Goal: Task Accomplishment & Management: Use online tool/utility

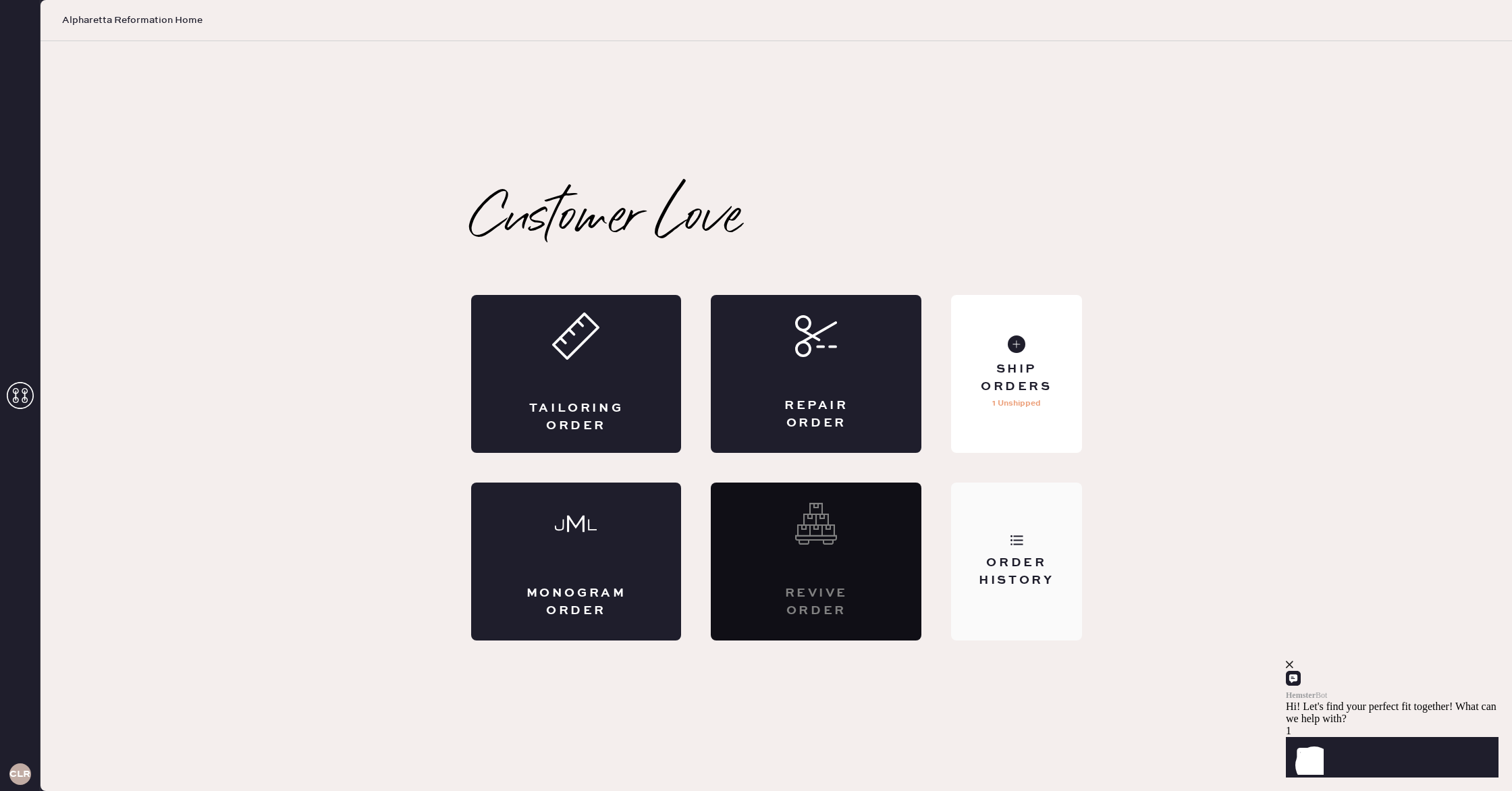
click at [1017, 555] on div "Order History" at bounding box center [1016, 571] width 109 height 34
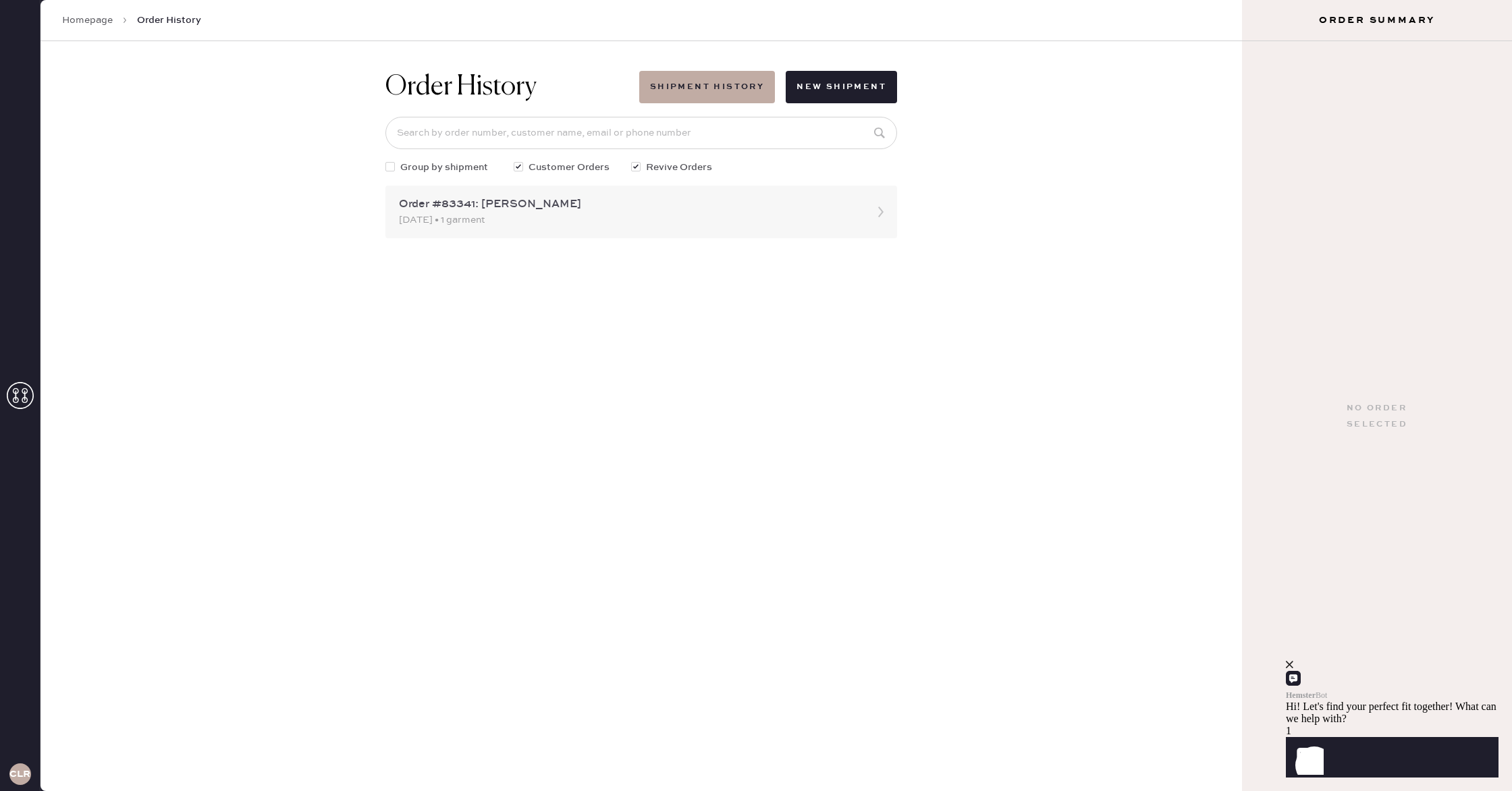
click at [795, 207] on div "Order #83341: [PERSON_NAME]" at bounding box center [629, 205] width 460 height 16
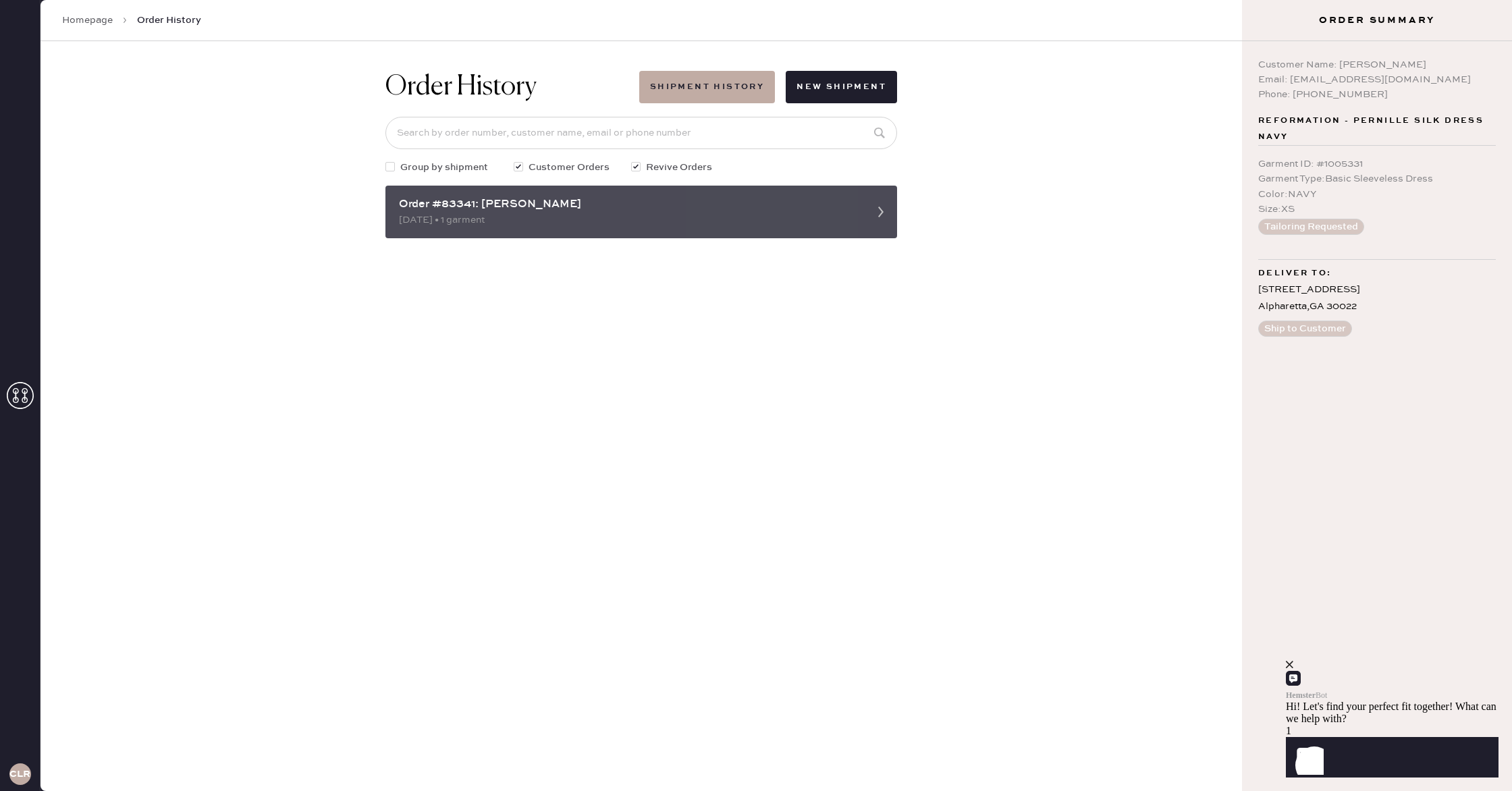
click at [746, 214] on div "[DATE] • 1 garment" at bounding box center [629, 220] width 460 height 15
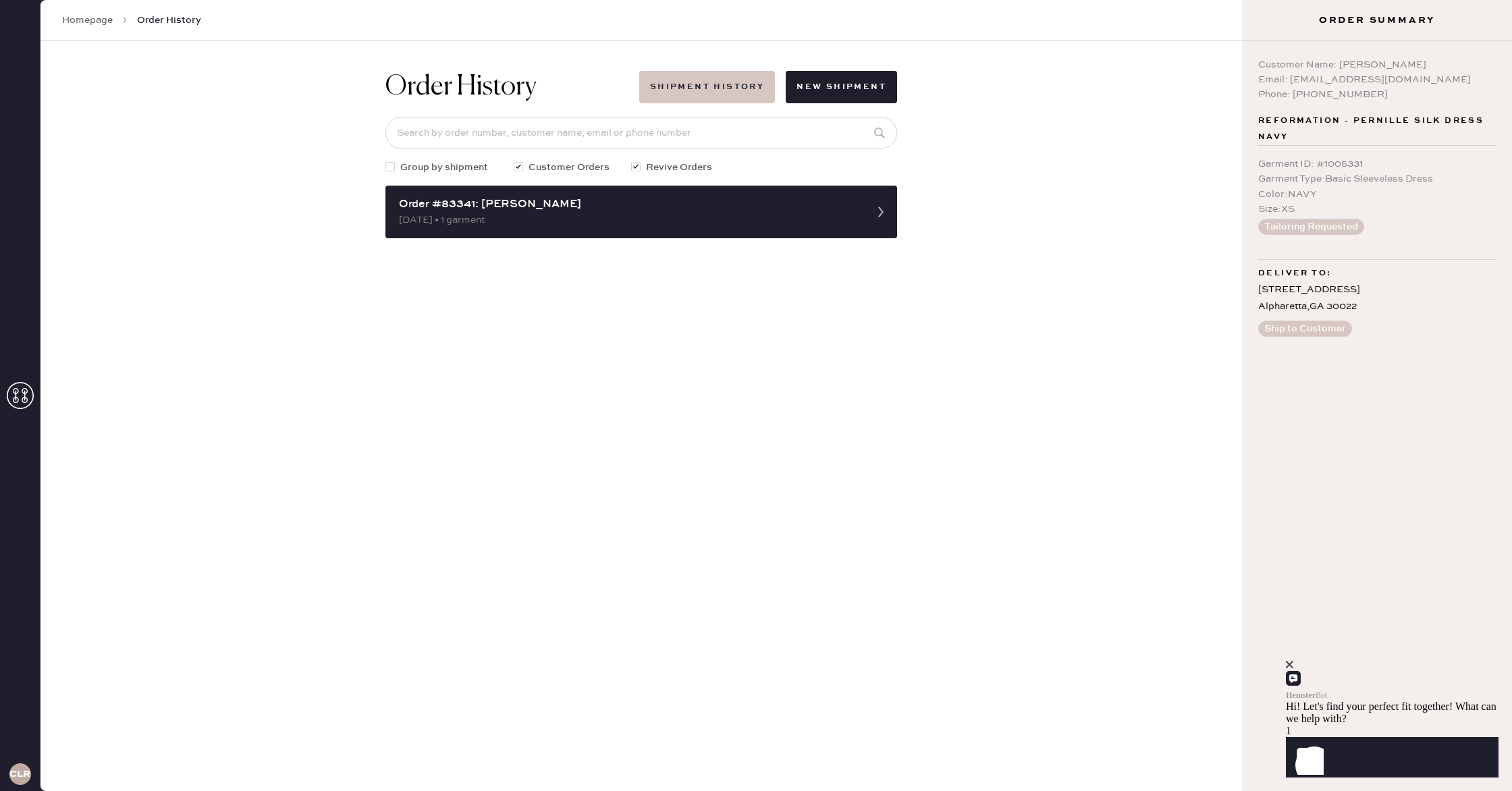
click at [734, 97] on button "Shipment History" at bounding box center [707, 87] width 136 height 32
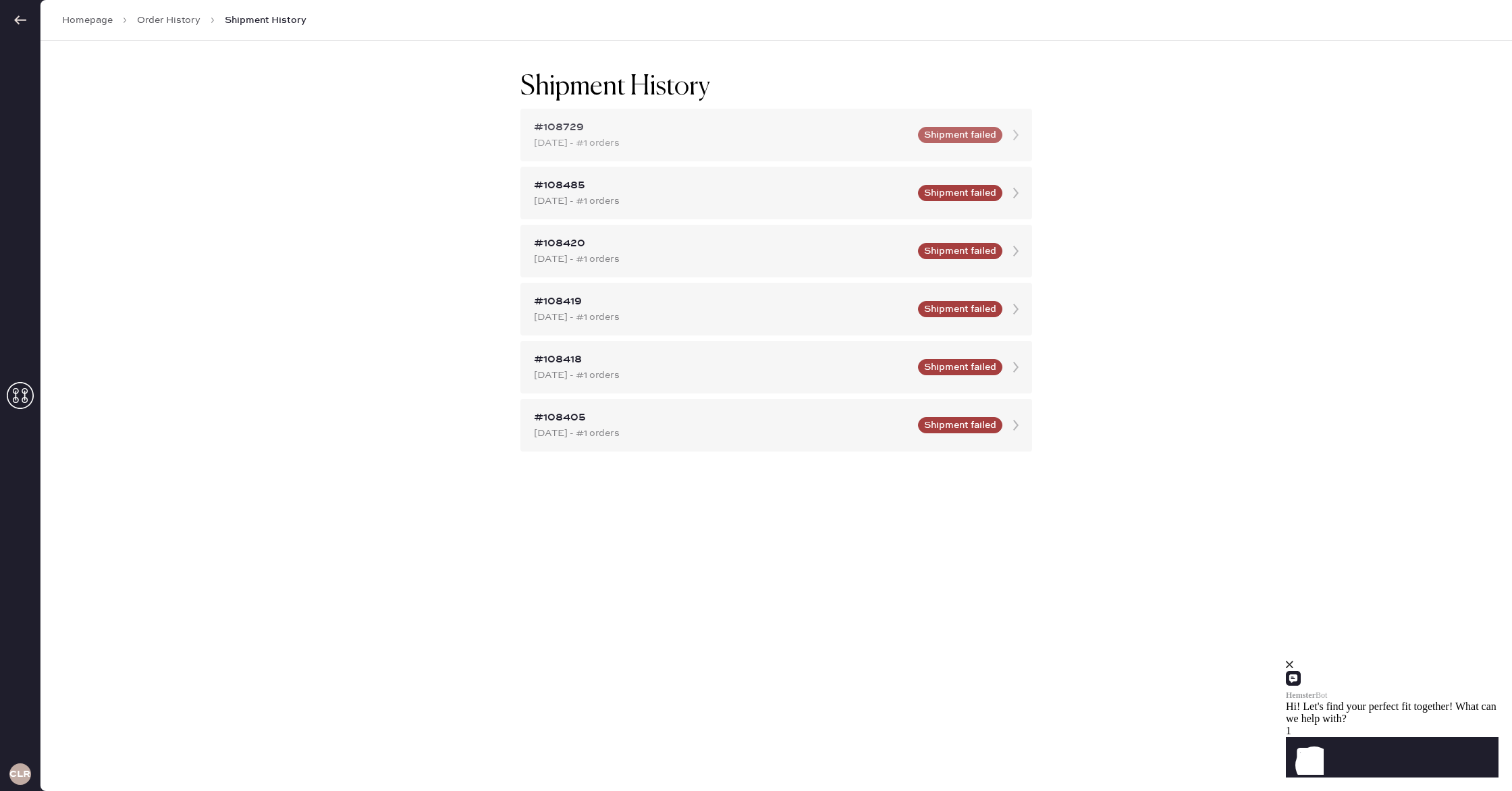
click at [745, 153] on div "#108729 [DATE] - #1 orders Shipment failed" at bounding box center [776, 135] width 512 height 52
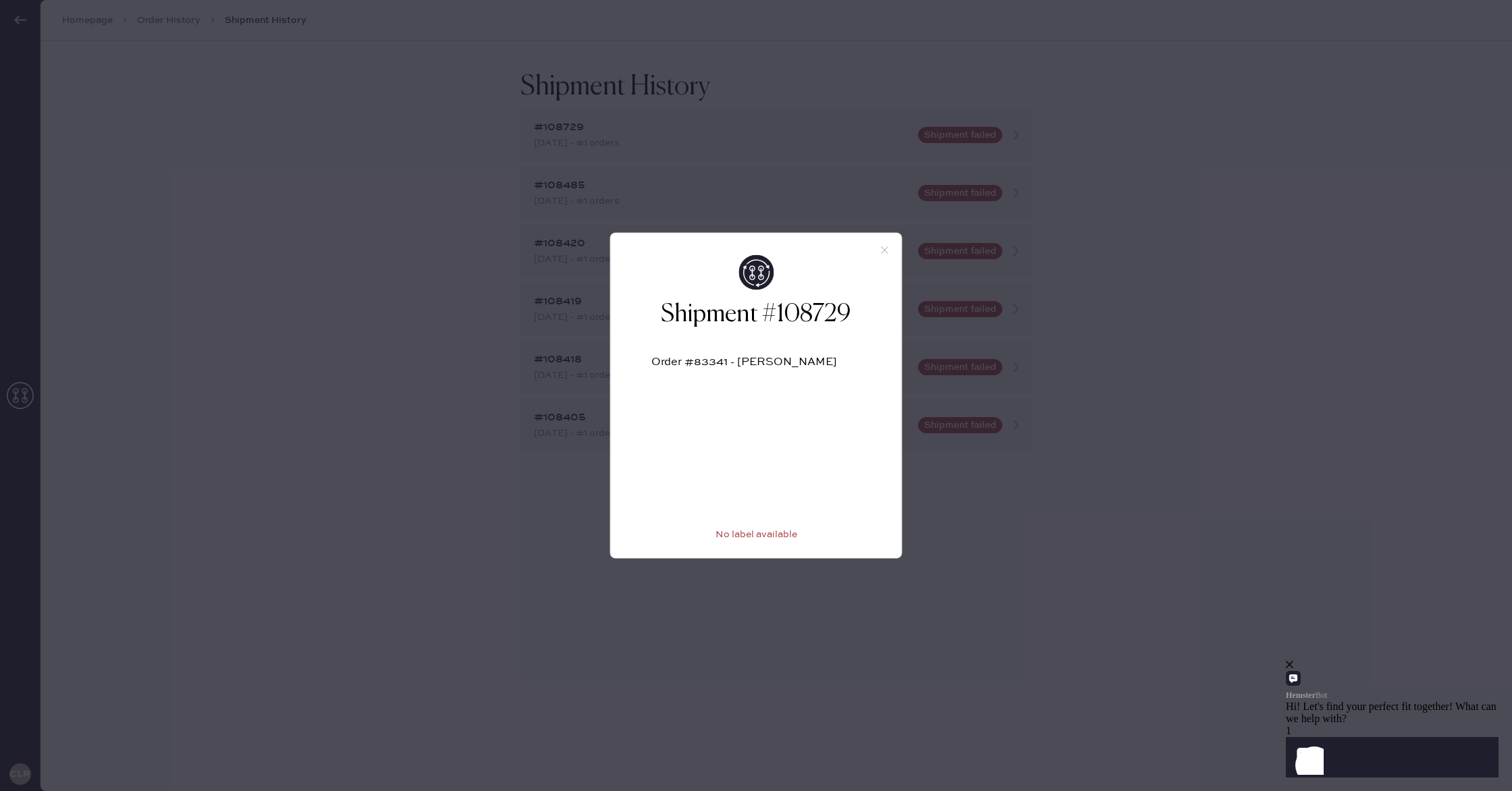
click at [879, 248] on icon at bounding box center [885, 250] width 12 height 12
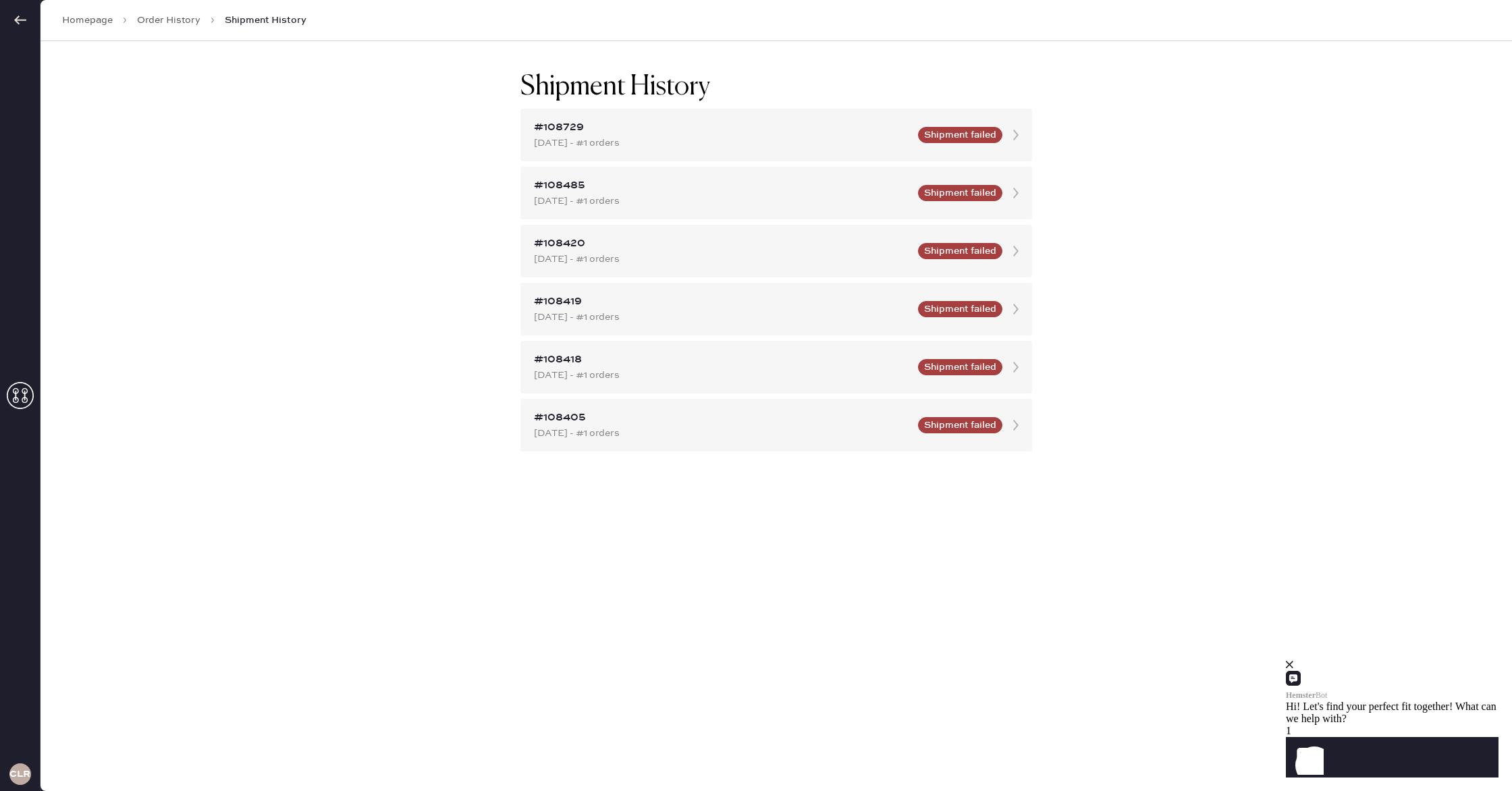
click at [164, 24] on link "Order History" at bounding box center [169, 20] width 64 height 13
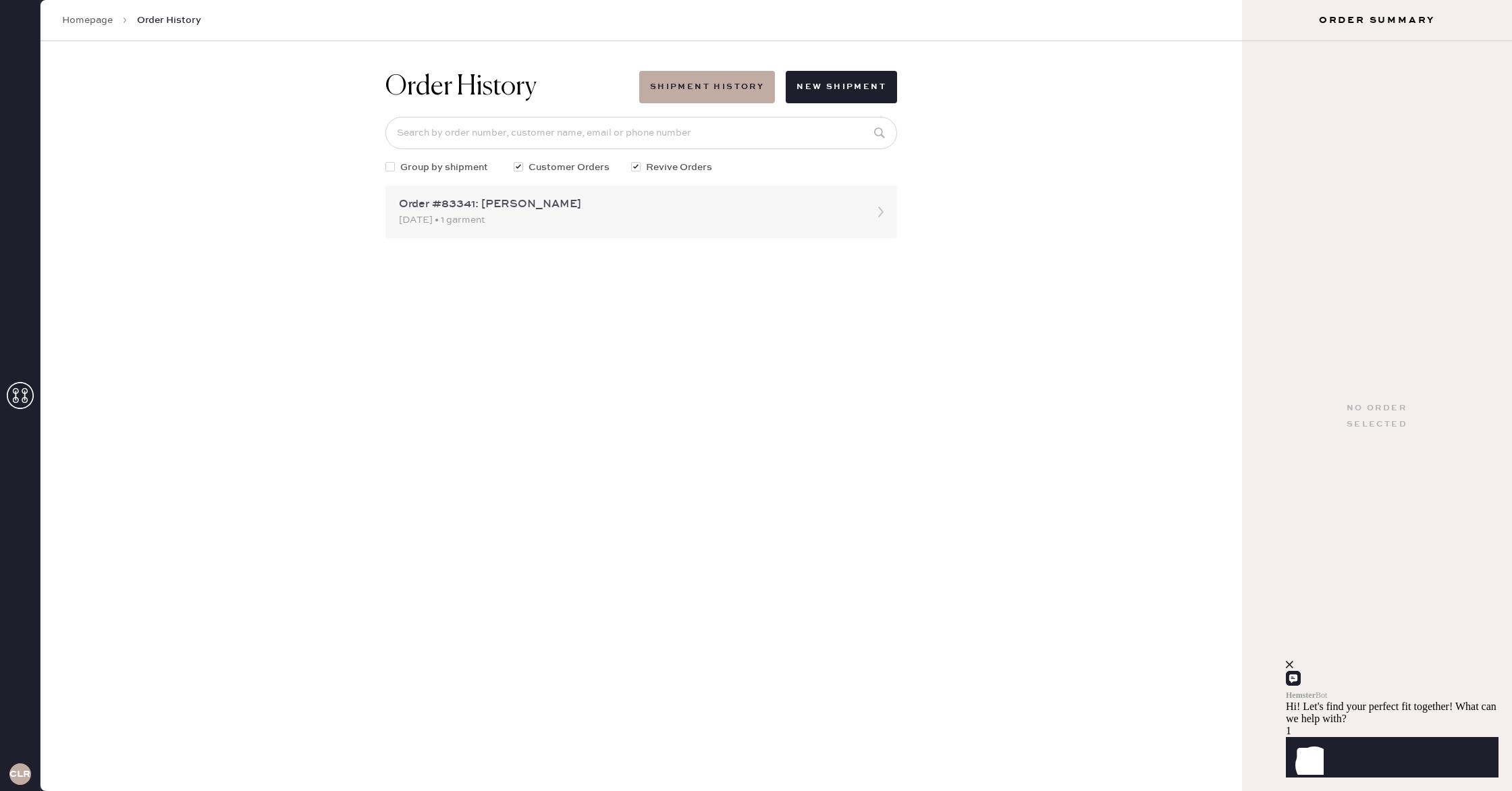
click at [590, 205] on div "Order #83341: [PERSON_NAME]" at bounding box center [629, 205] width 460 height 16
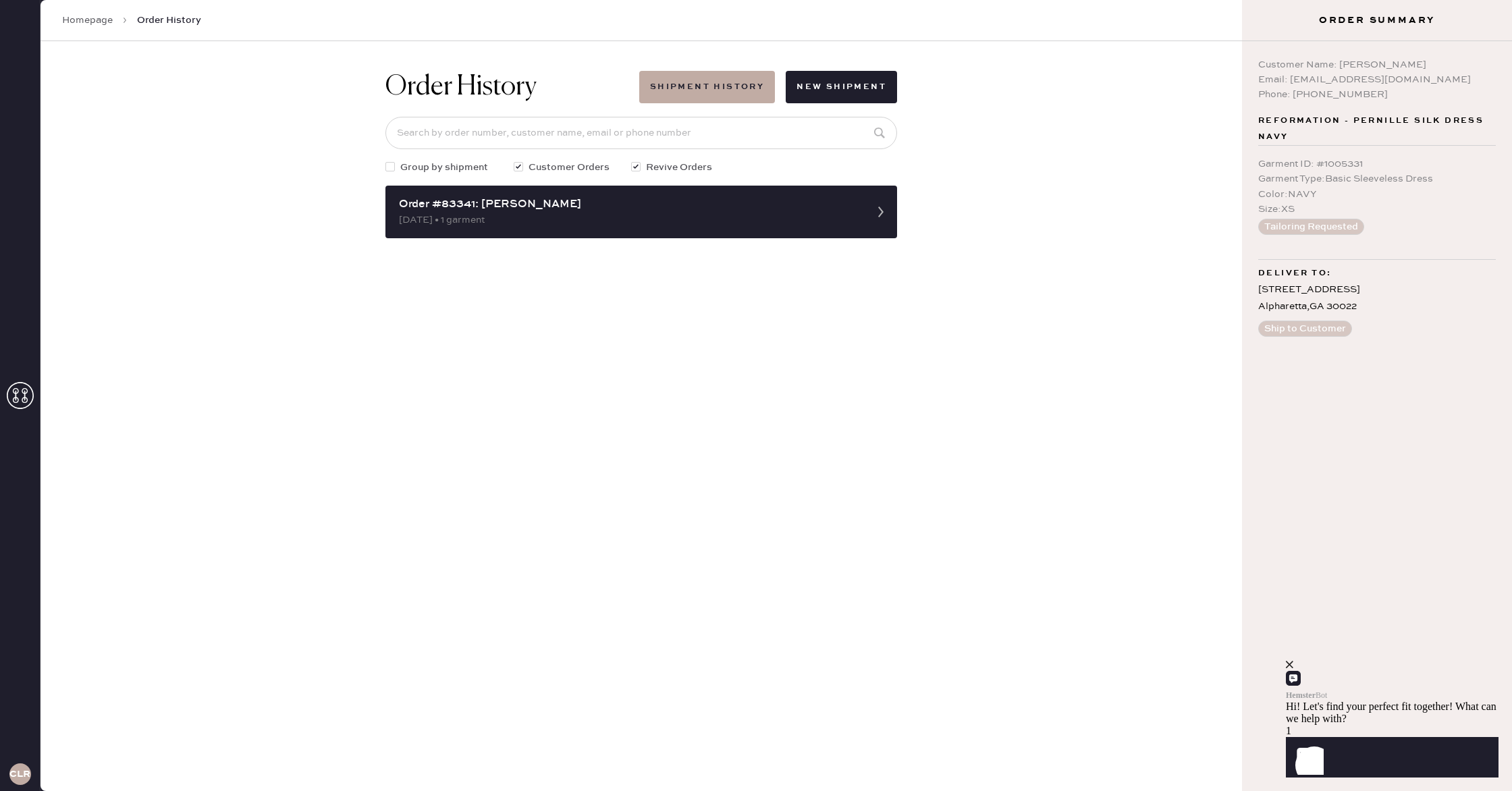
drag, startPoint x: 1382, startPoint y: 211, endPoint x: 1391, endPoint y: 276, distance: 65.6
click at [1382, 212] on div "Size : XS" at bounding box center [1377, 209] width 238 height 15
drag, startPoint x: 2766, startPoint y: 1283, endPoint x: 1481, endPoint y: 675, distance: 1421.6
click at [1293, 668] on icon "close" at bounding box center [1289, 665] width 7 height 7
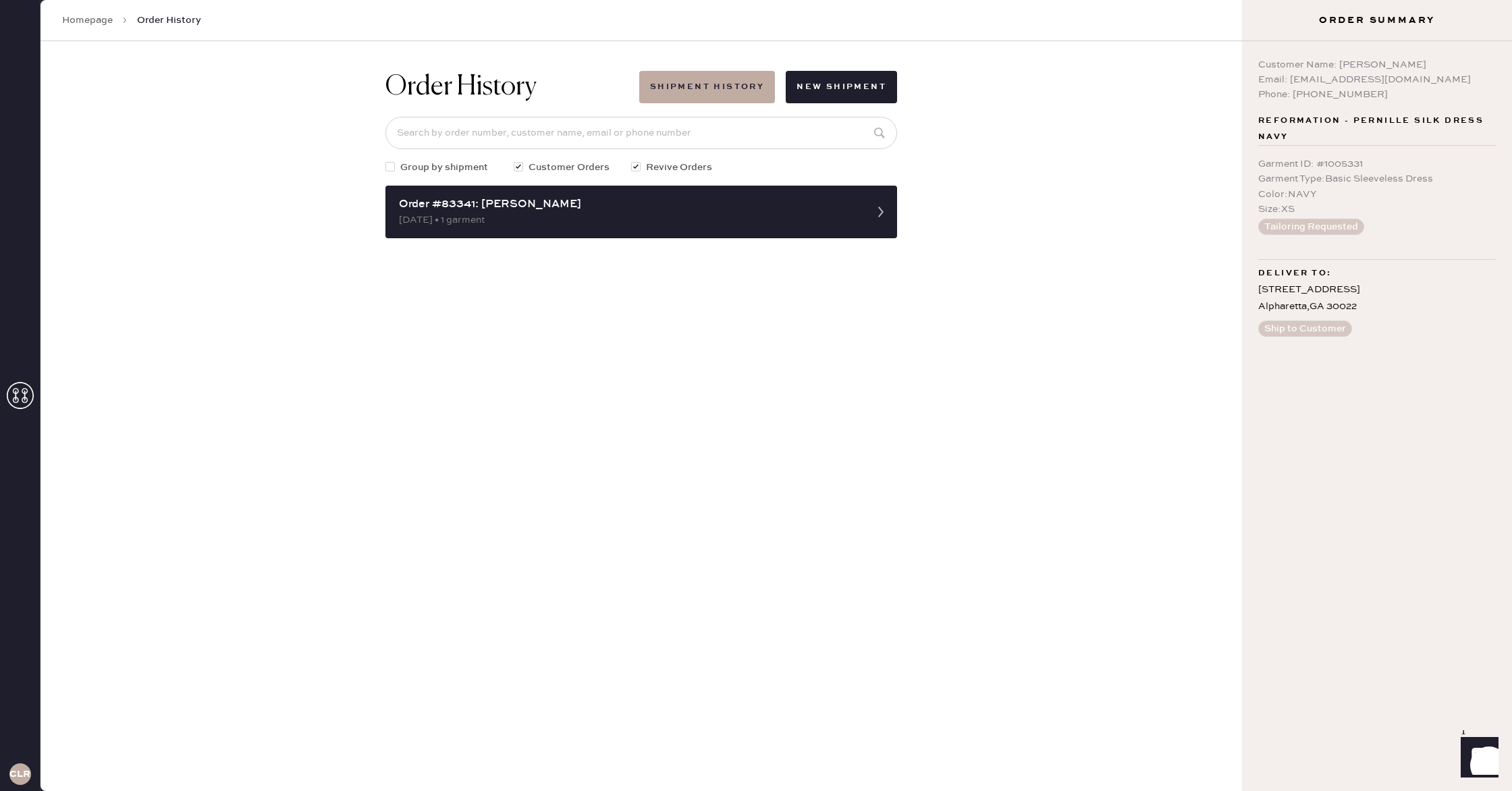
click at [1304, 333] on button "Ship to Customer" at bounding box center [1305, 329] width 94 height 16
click at [72, 24] on link "Homepage" at bounding box center [88, 20] width 51 height 13
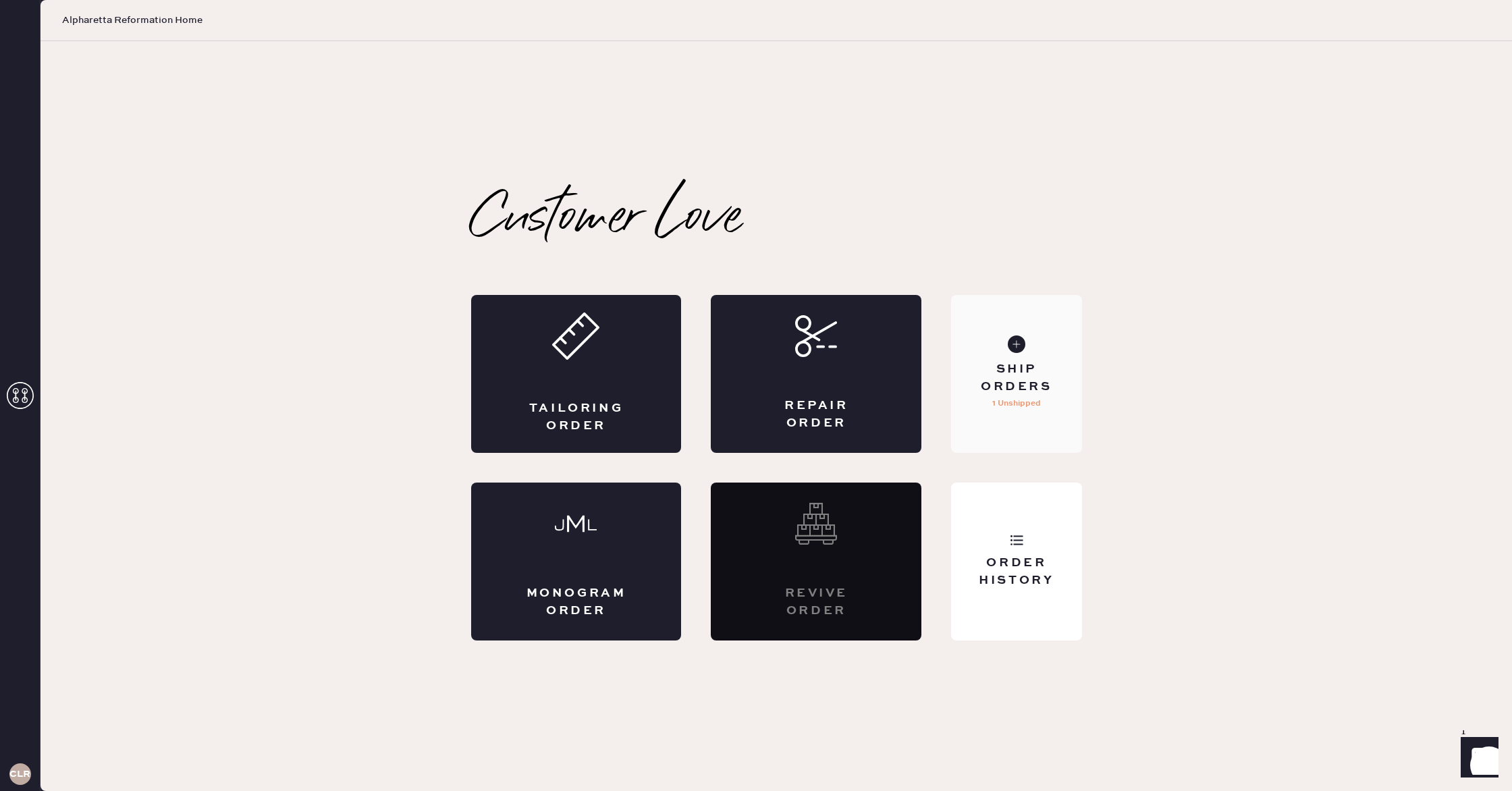
click at [1019, 346] on use at bounding box center [1016, 344] width 17 height 17
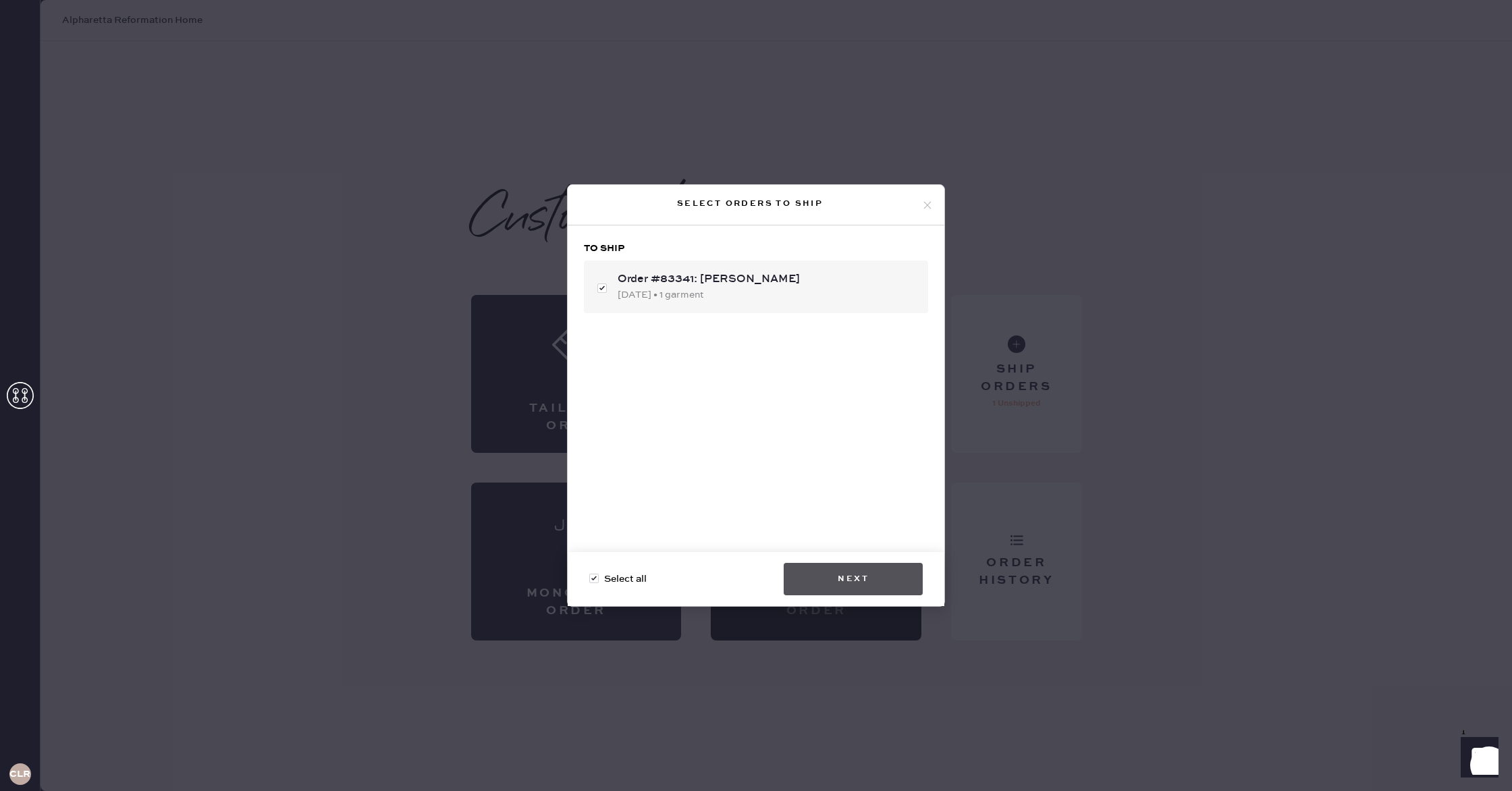
click at [876, 574] on button "Next" at bounding box center [852, 579] width 139 height 32
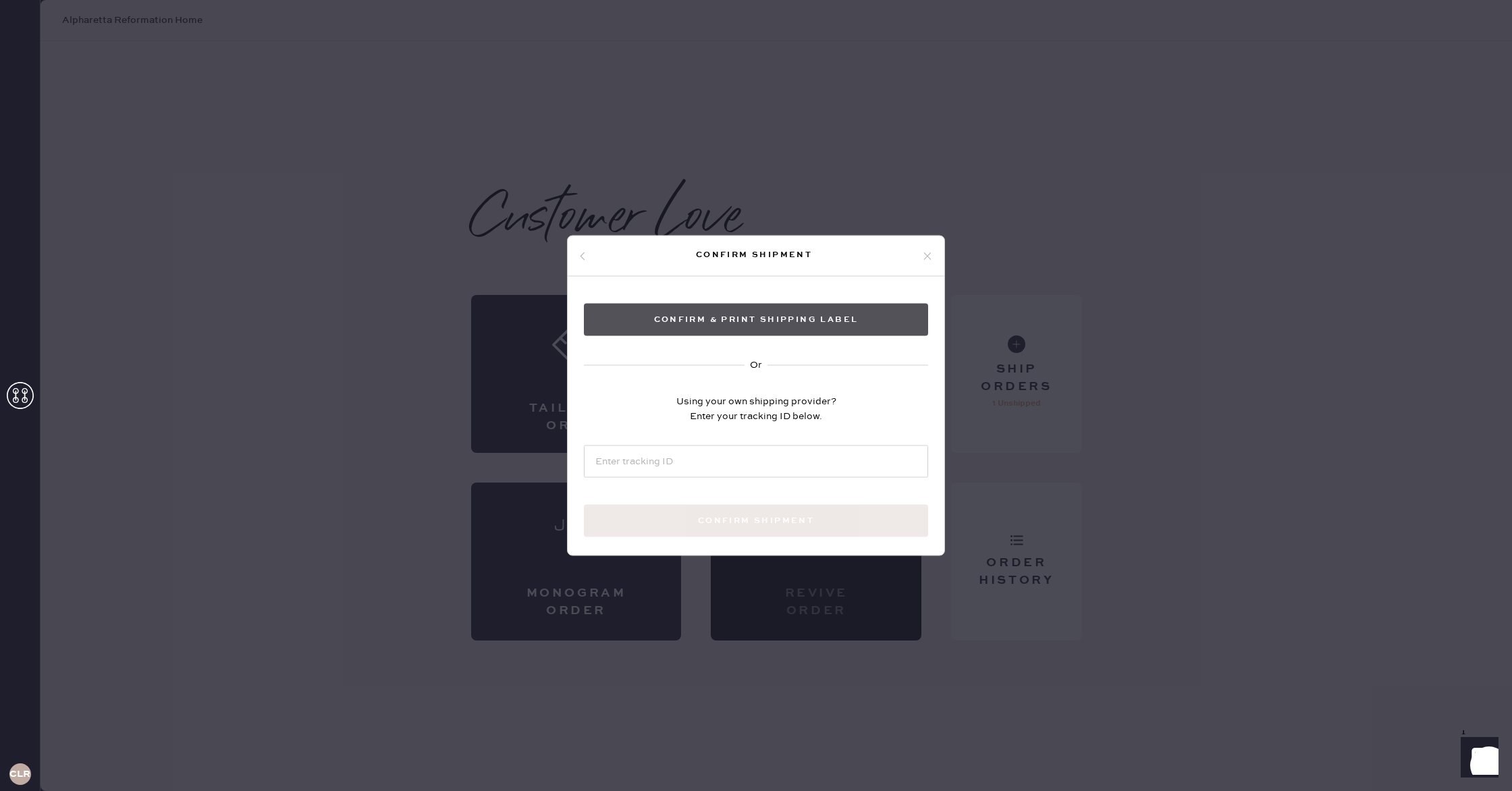
click at [753, 331] on button "Confirm & Print shipping label" at bounding box center [756, 319] width 344 height 32
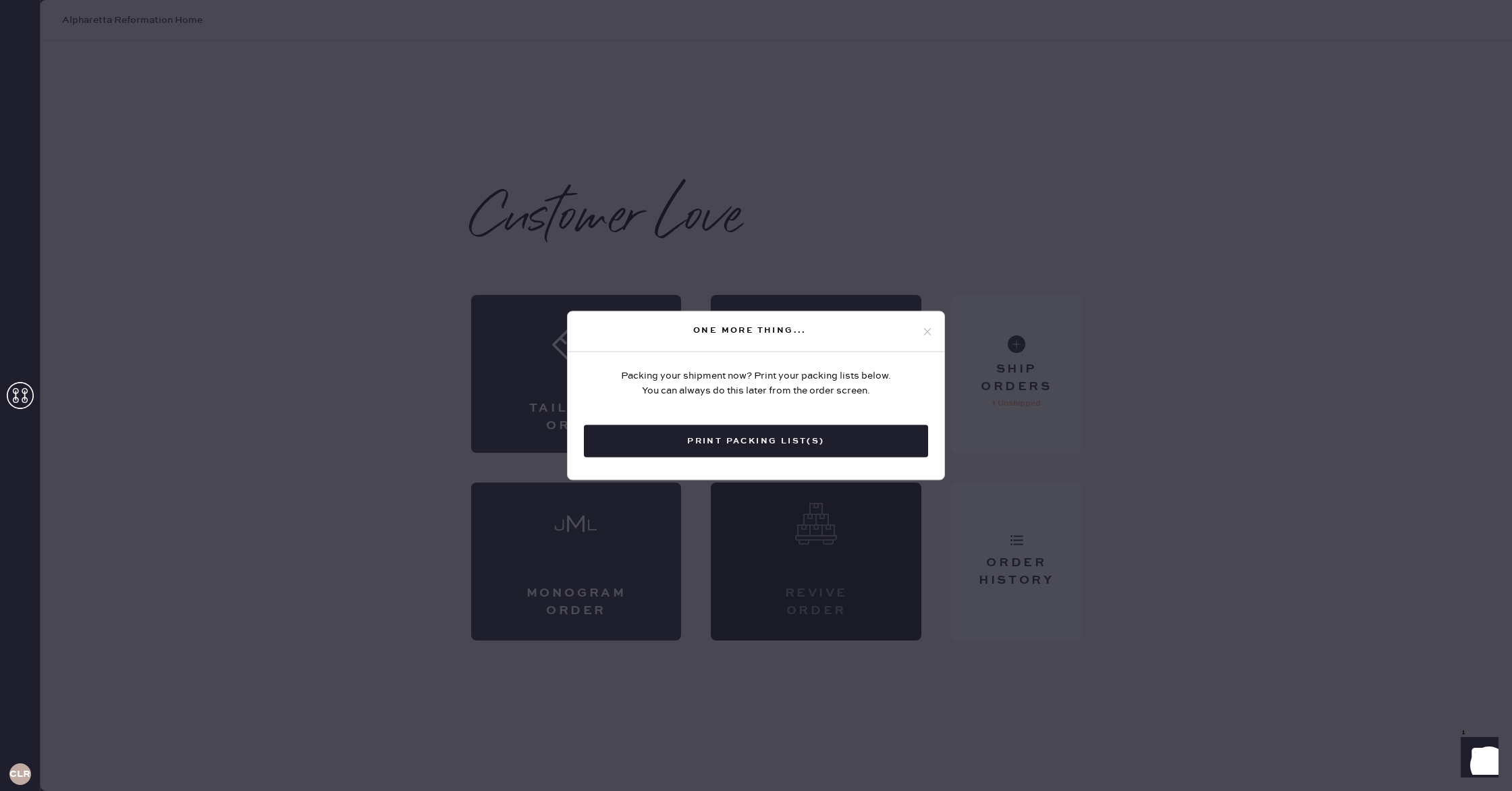
click at [933, 334] on icon at bounding box center [927, 331] width 12 height 12
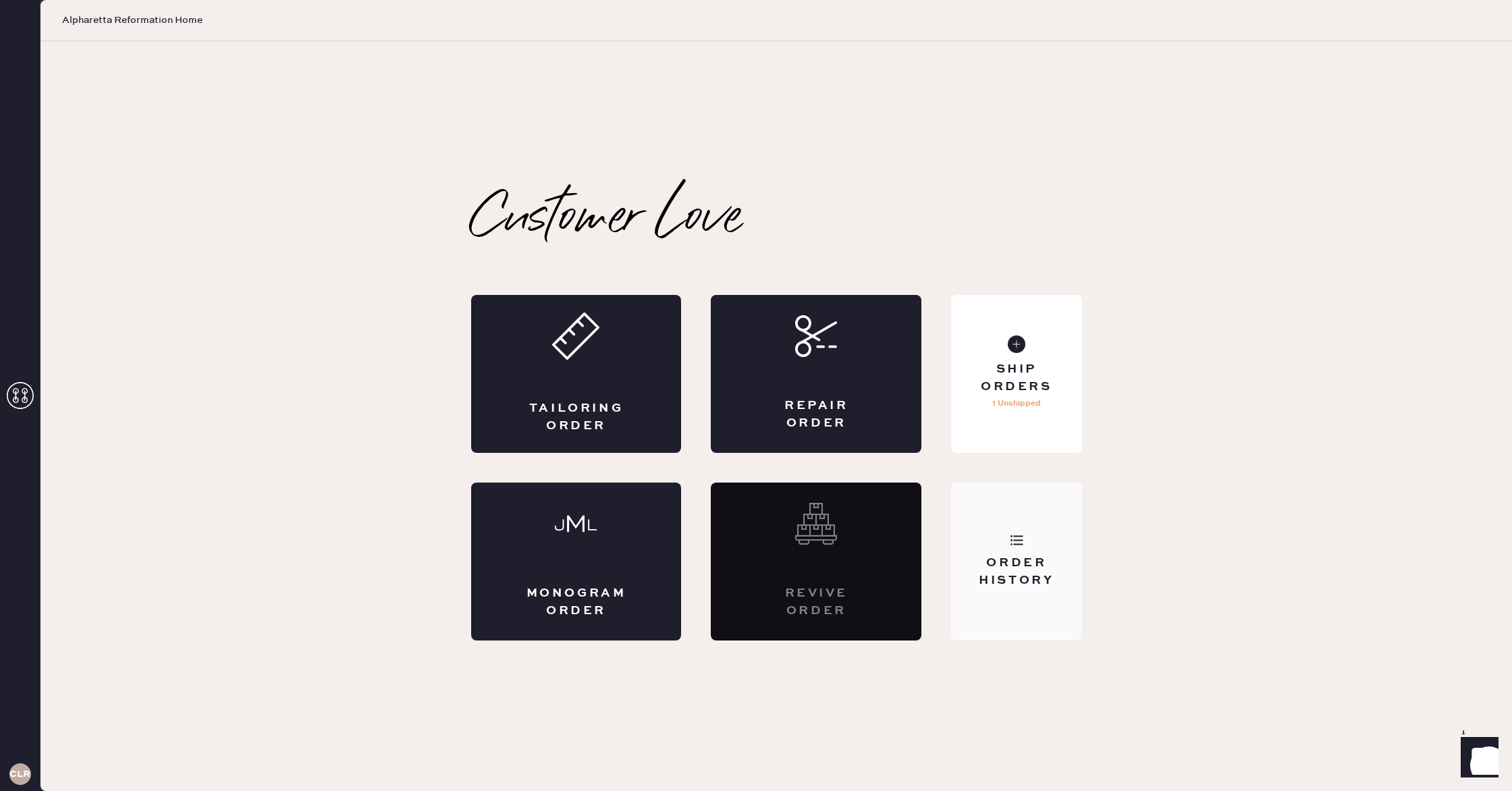
click at [1036, 541] on div "Order History" at bounding box center [1016, 562] width 130 height 158
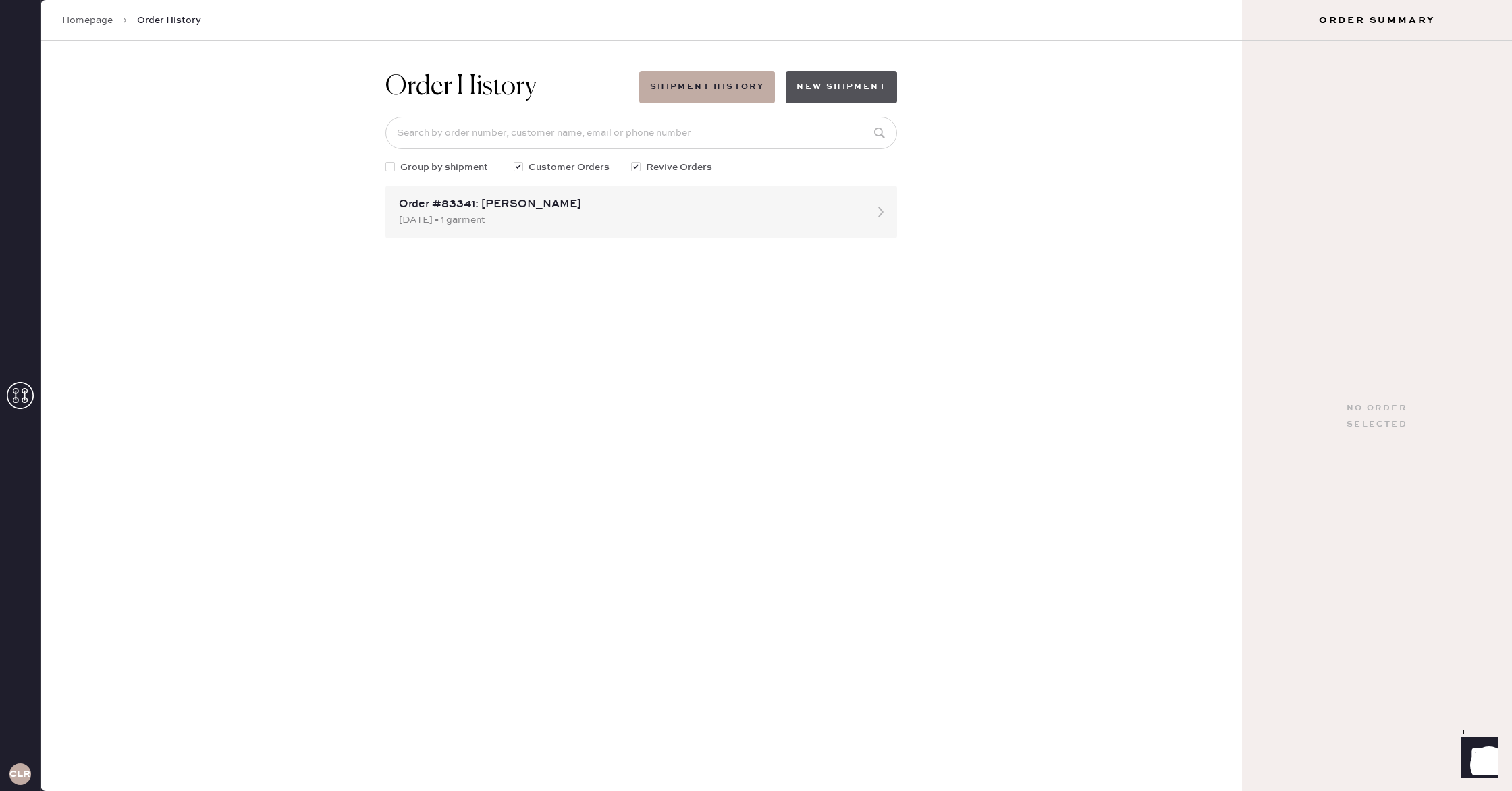
click at [835, 74] on button "New Shipment" at bounding box center [841, 87] width 112 height 32
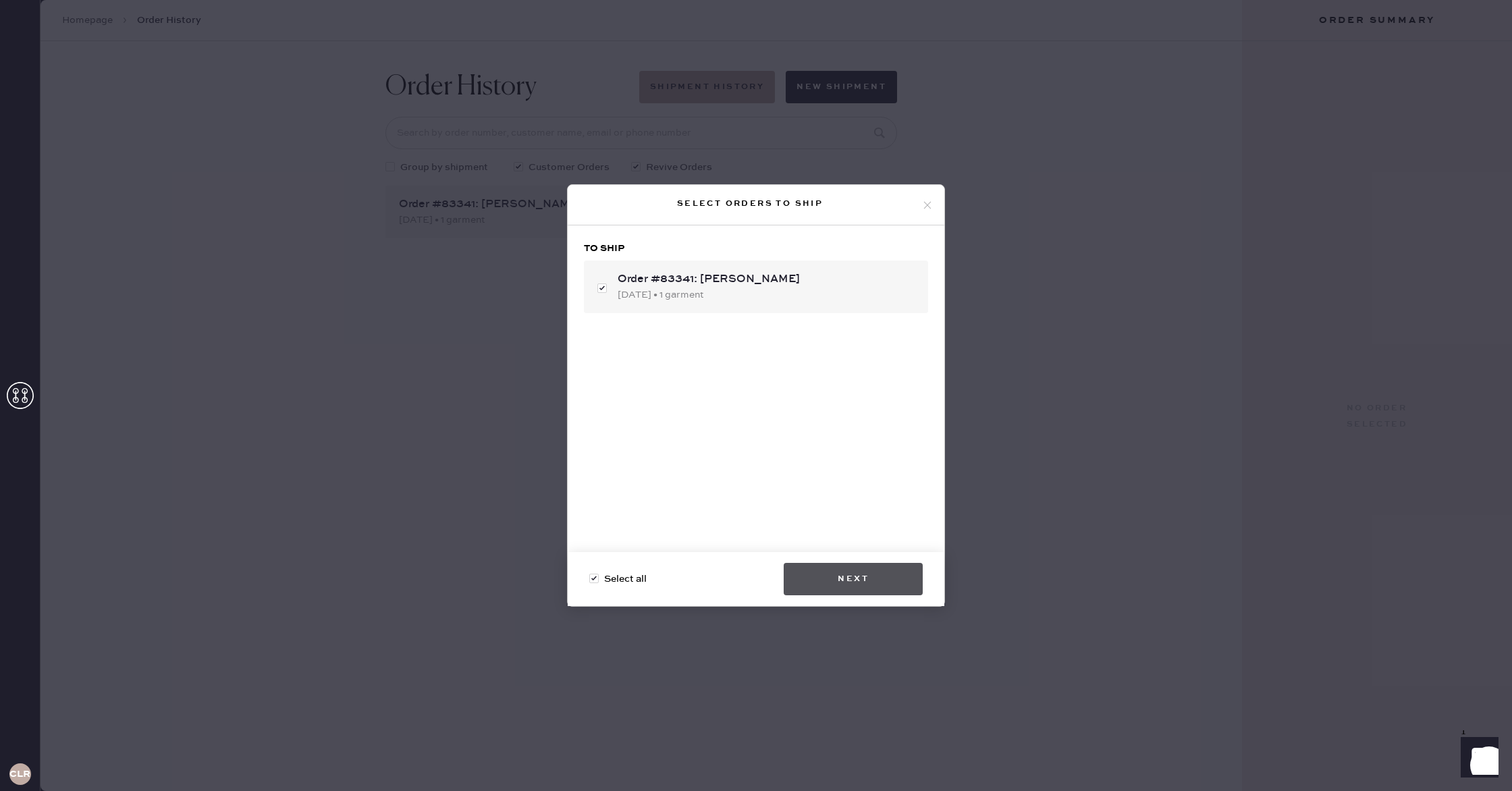
click at [866, 587] on button "Next" at bounding box center [852, 579] width 139 height 32
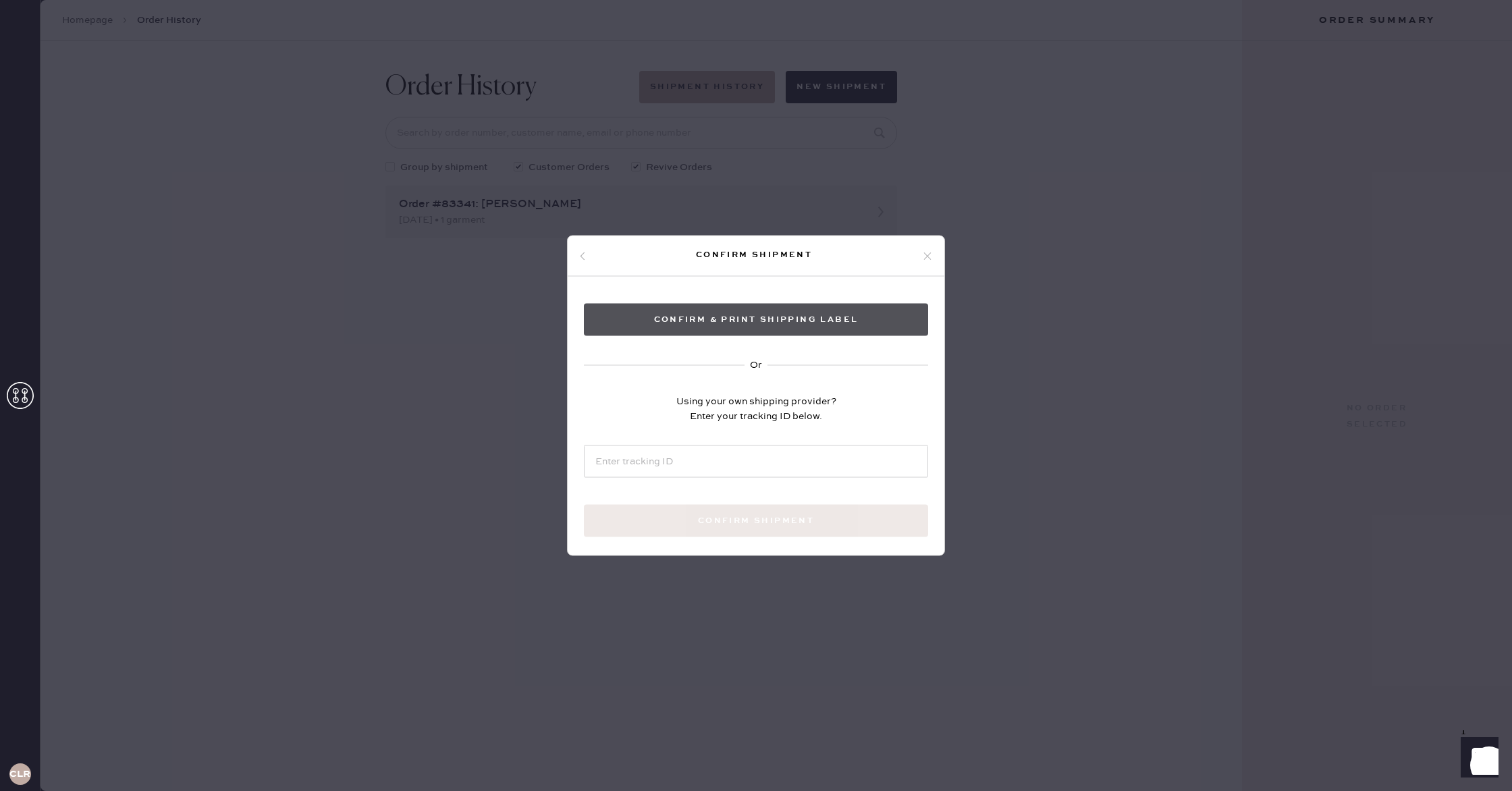
click at [801, 320] on button "Confirm & Print shipping label" at bounding box center [756, 319] width 344 height 32
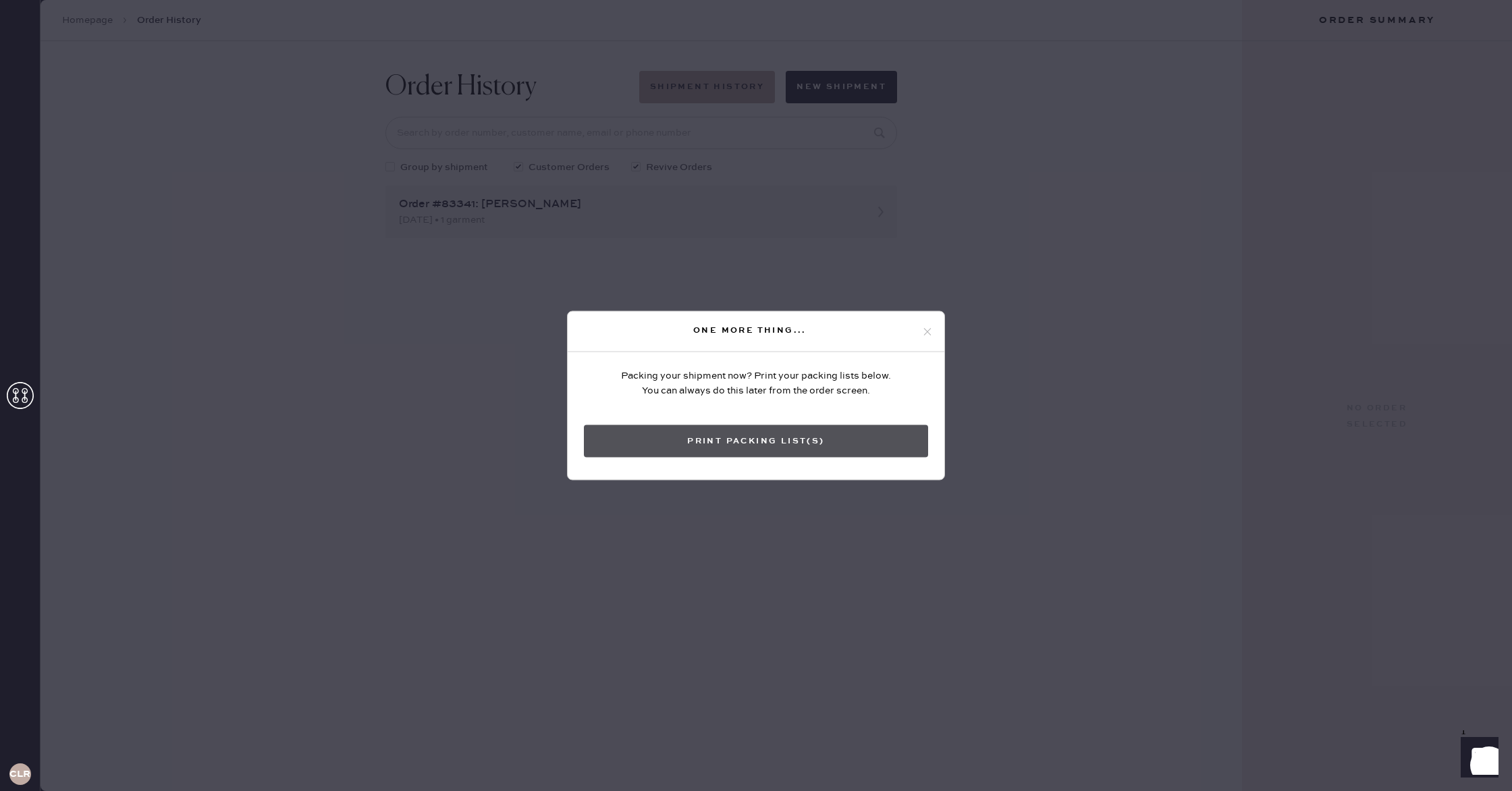
click at [831, 431] on button "Print Packing List(s)" at bounding box center [756, 441] width 344 height 32
